Goal: Task Accomplishment & Management: Use online tool/utility

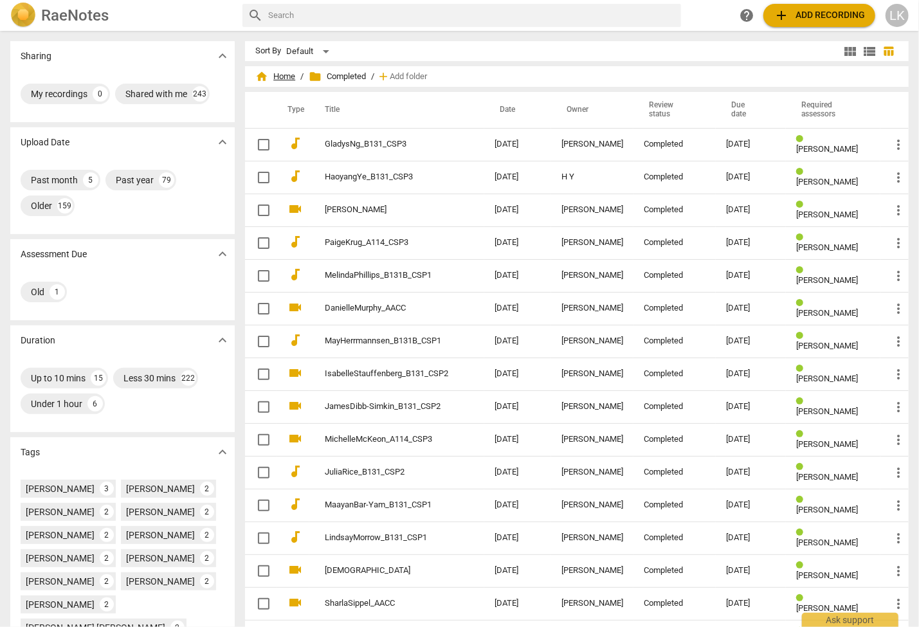
click at [291, 80] on span "home Home" at bounding box center [275, 76] width 40 height 13
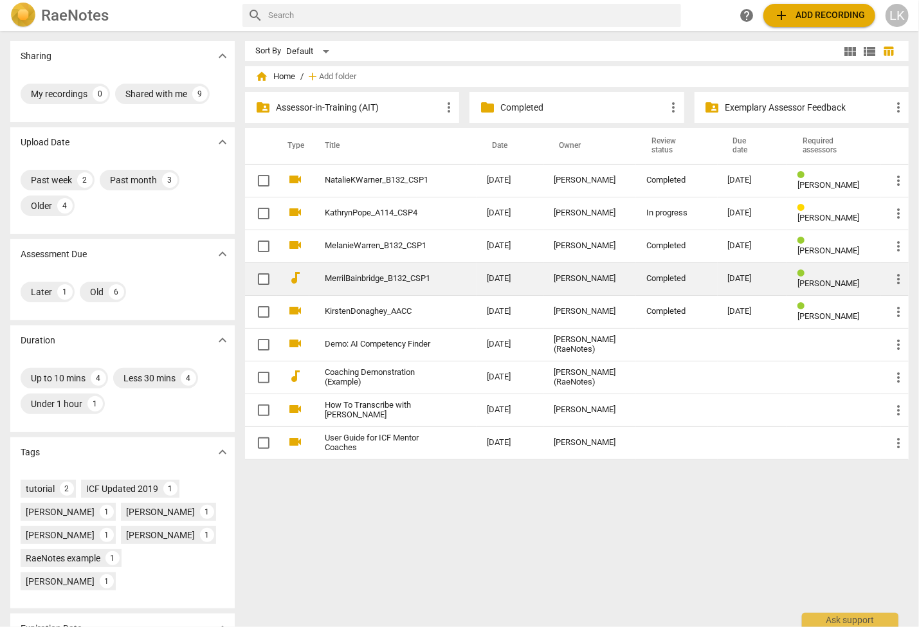
click at [458, 278] on td "MerrilBainbridge_B132_CSP1" at bounding box center [392, 278] width 167 height 33
click at [899, 277] on span "more_vert" at bounding box center [898, 278] width 15 height 15
click at [899, 277] on li "Move" at bounding box center [883, 279] width 49 height 31
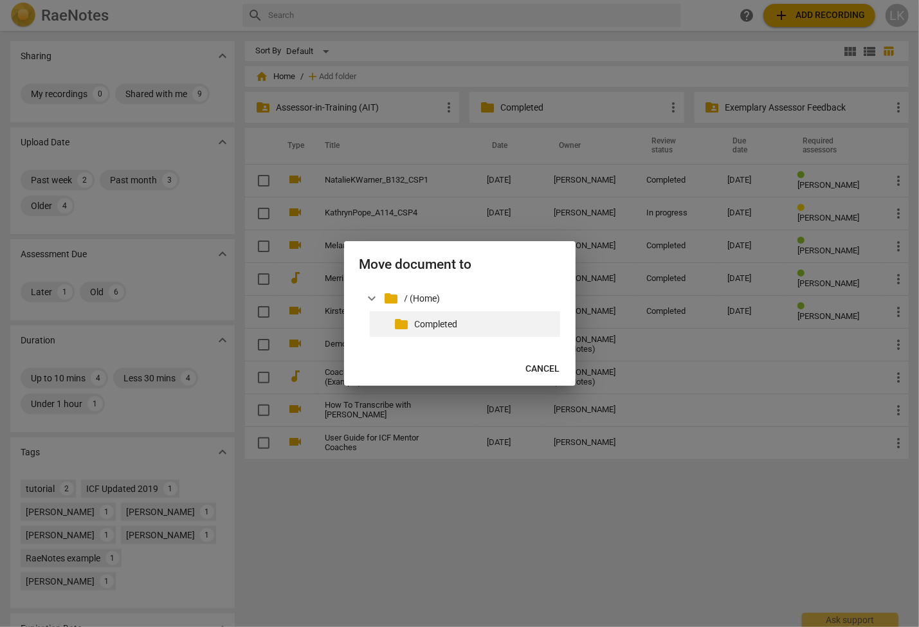
click at [448, 324] on p "Completed" at bounding box center [485, 325] width 140 height 14
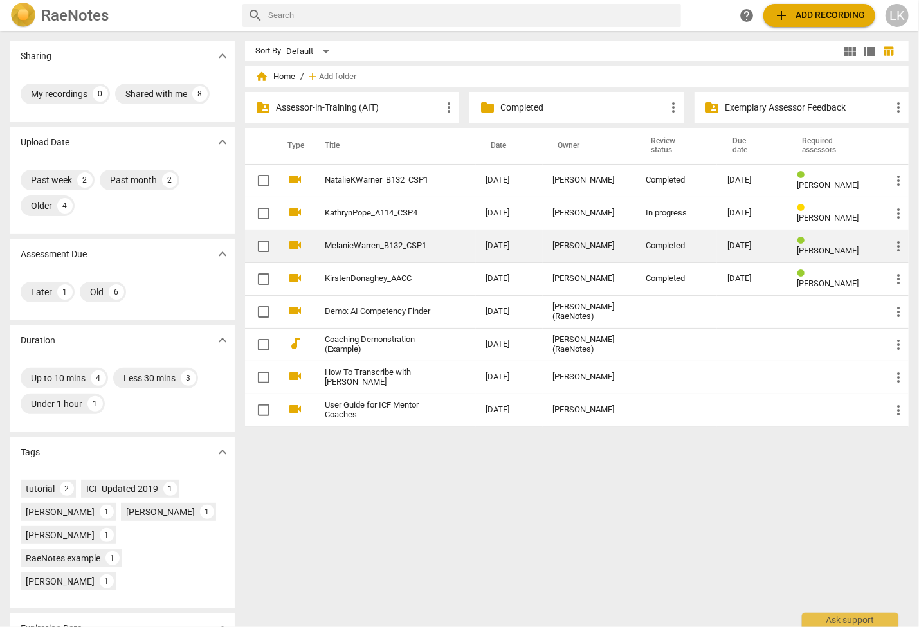
click at [897, 243] on span "more_vert" at bounding box center [898, 246] width 15 height 15
click at [897, 243] on li "Move" at bounding box center [883, 246] width 49 height 31
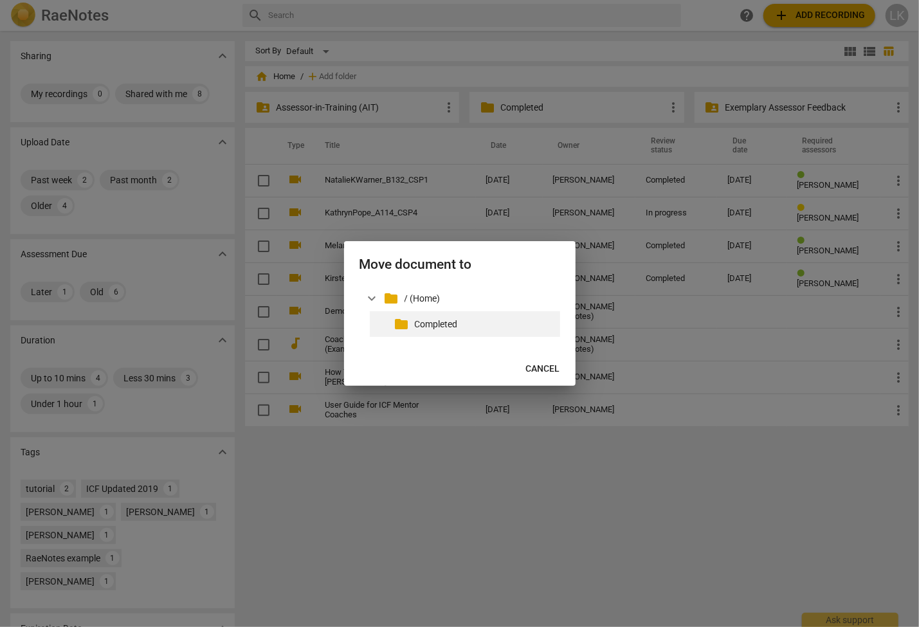
click at [441, 322] on p "Completed" at bounding box center [485, 325] width 140 height 14
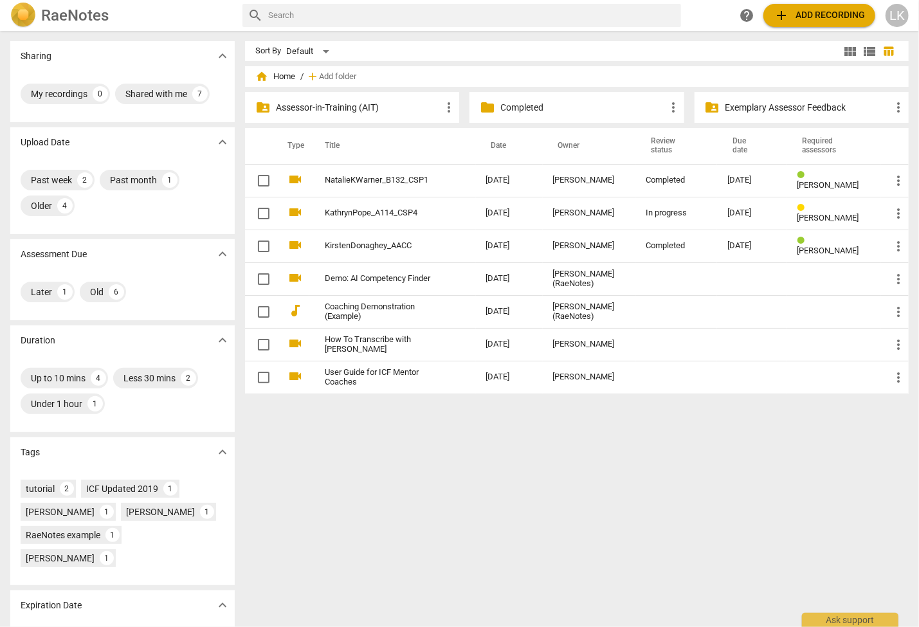
click at [484, 104] on span "folder" at bounding box center [487, 107] width 15 height 15
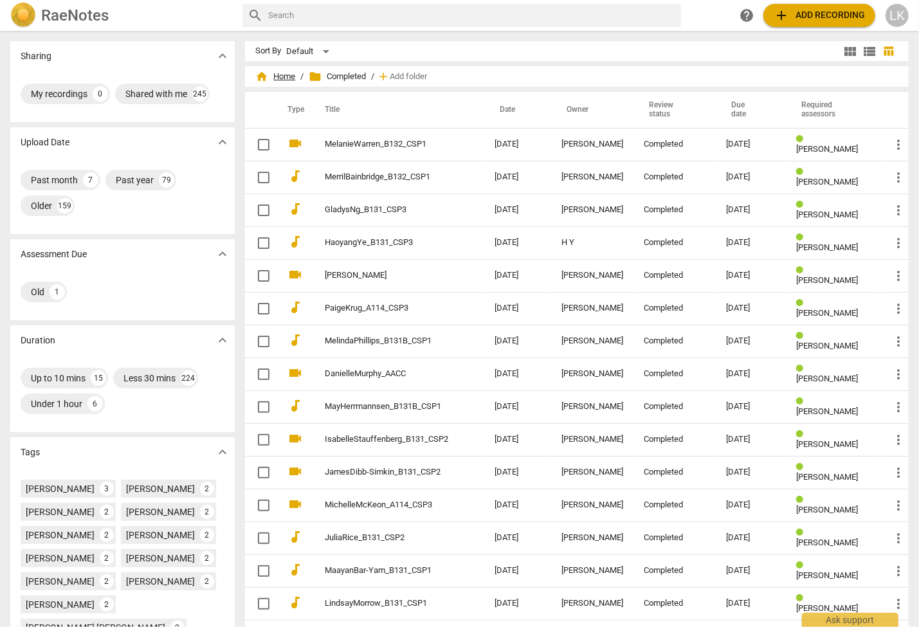
click at [275, 79] on span "home Home" at bounding box center [275, 76] width 40 height 13
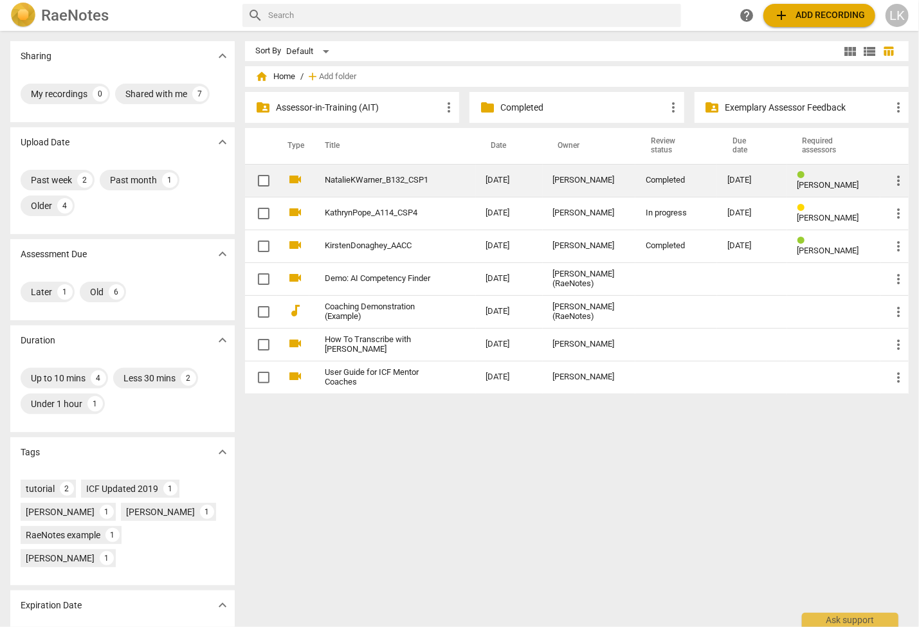
click at [898, 174] on span "more_vert" at bounding box center [898, 180] width 15 height 15
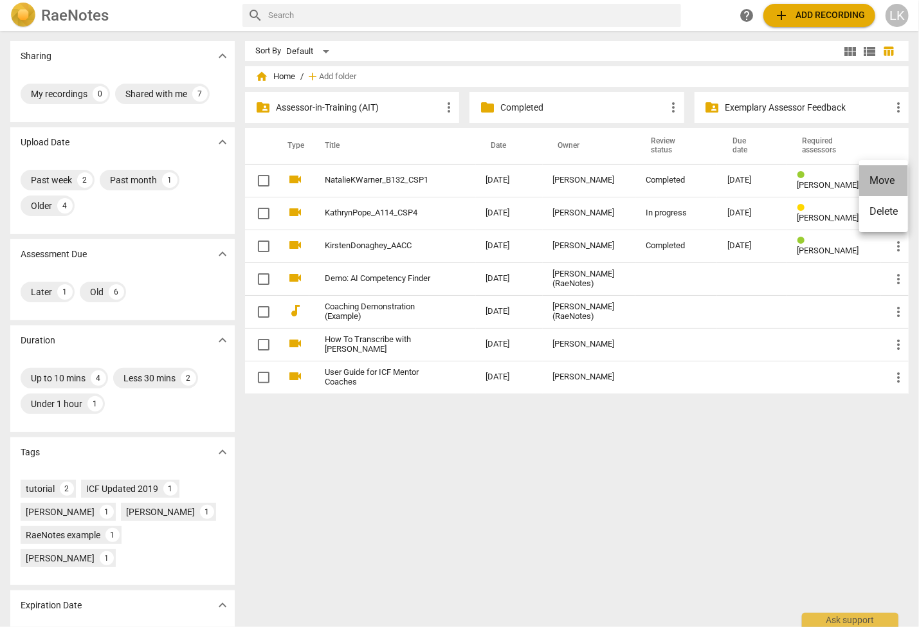
click at [892, 178] on li "Move" at bounding box center [883, 180] width 49 height 31
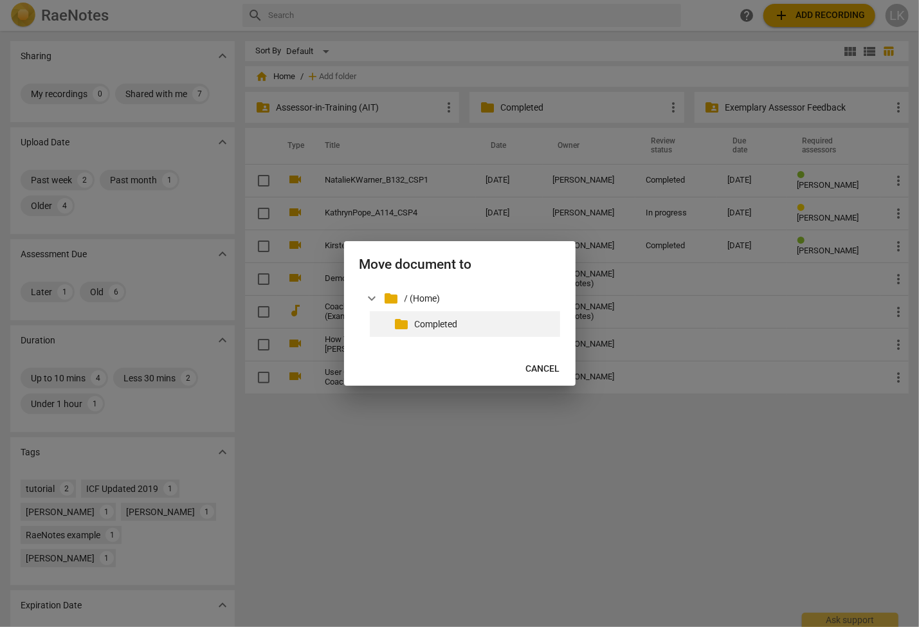
click at [454, 326] on p "Completed" at bounding box center [485, 325] width 140 height 14
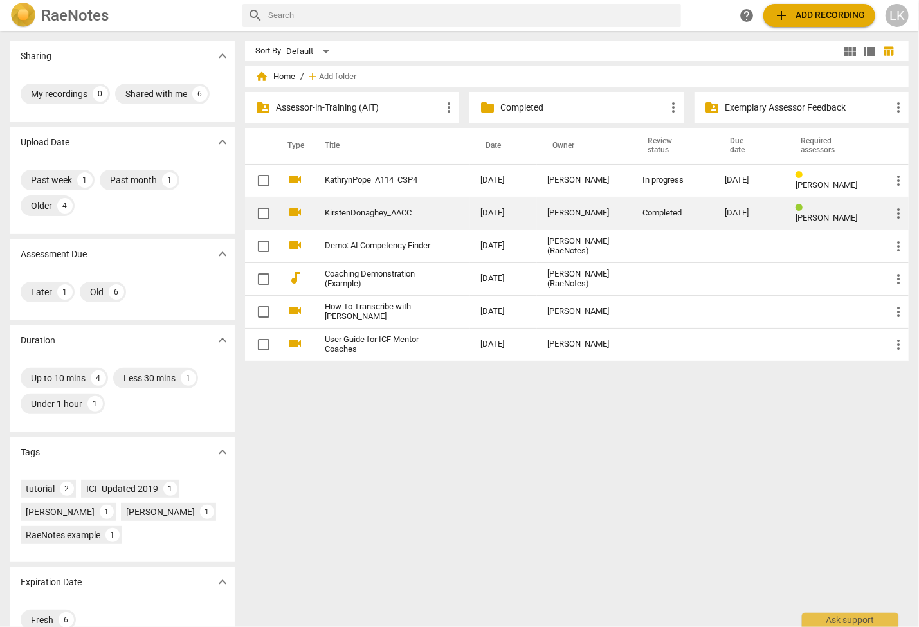
click at [566, 214] on div "[PERSON_NAME]" at bounding box center [584, 213] width 75 height 10
click at [895, 210] on span "more_vert" at bounding box center [898, 213] width 15 height 15
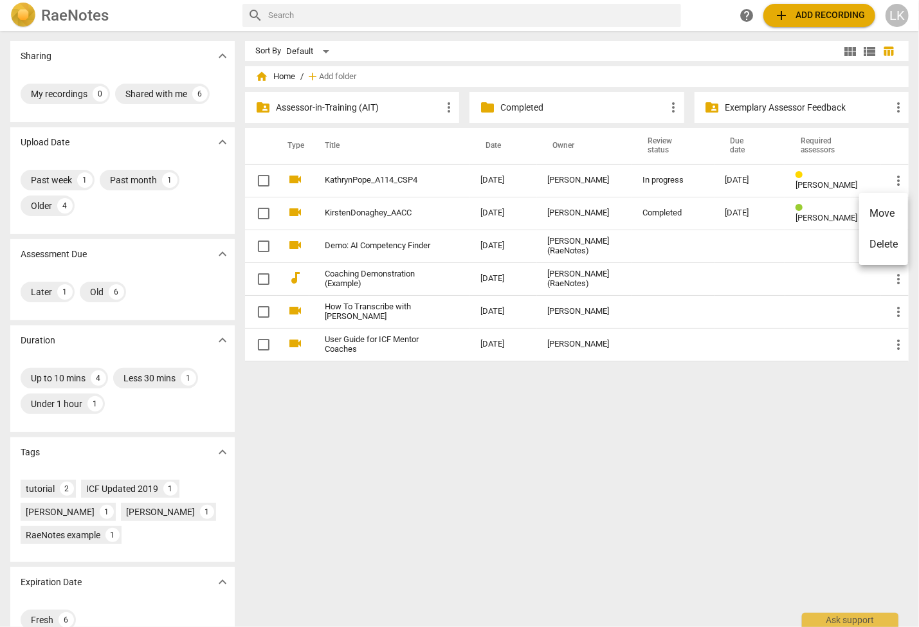
click at [886, 214] on li "Move" at bounding box center [883, 213] width 49 height 31
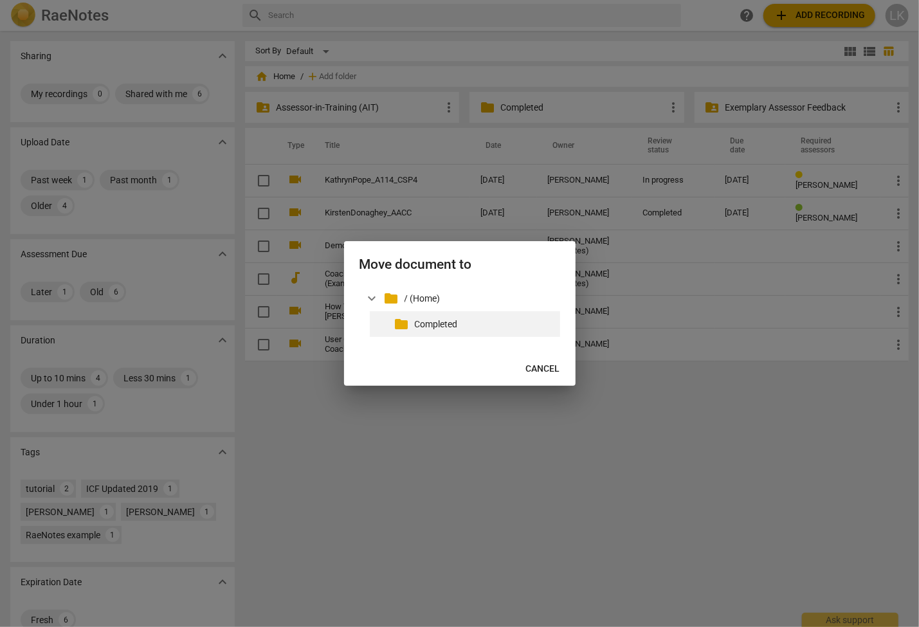
click at [423, 322] on p "Completed" at bounding box center [485, 325] width 140 height 14
